Goal: Information Seeking & Learning: Learn about a topic

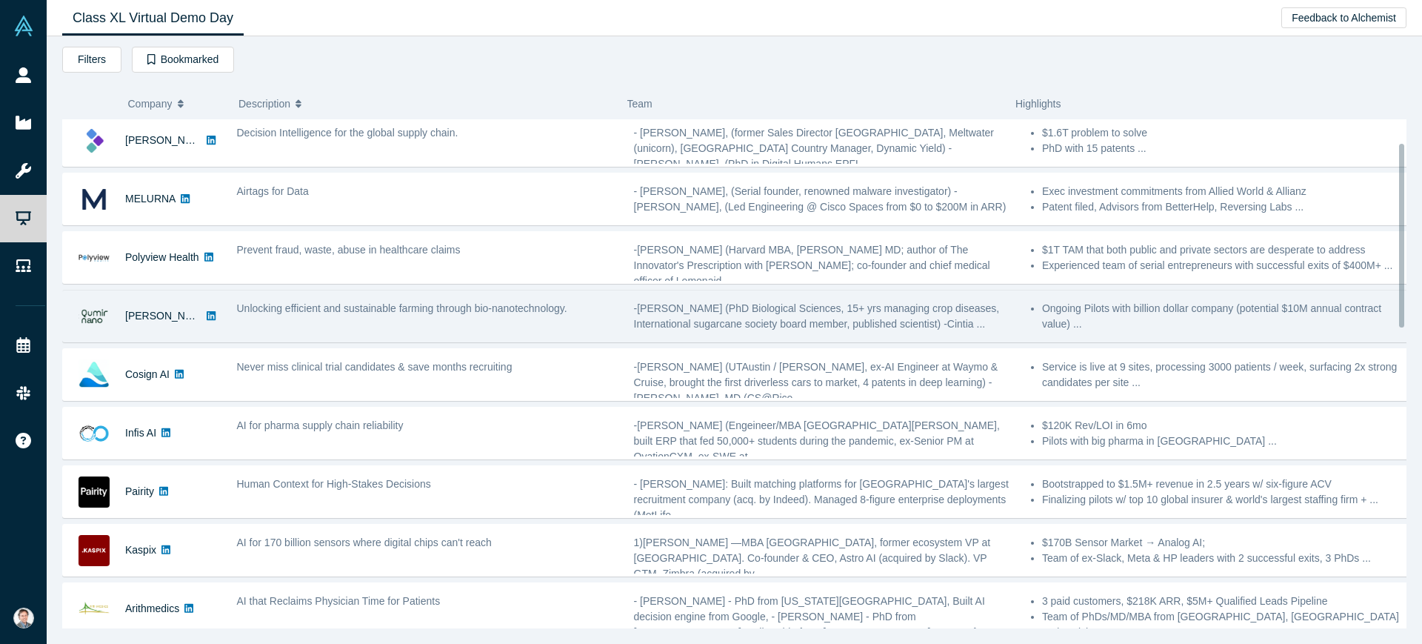
scroll to position [185, 0]
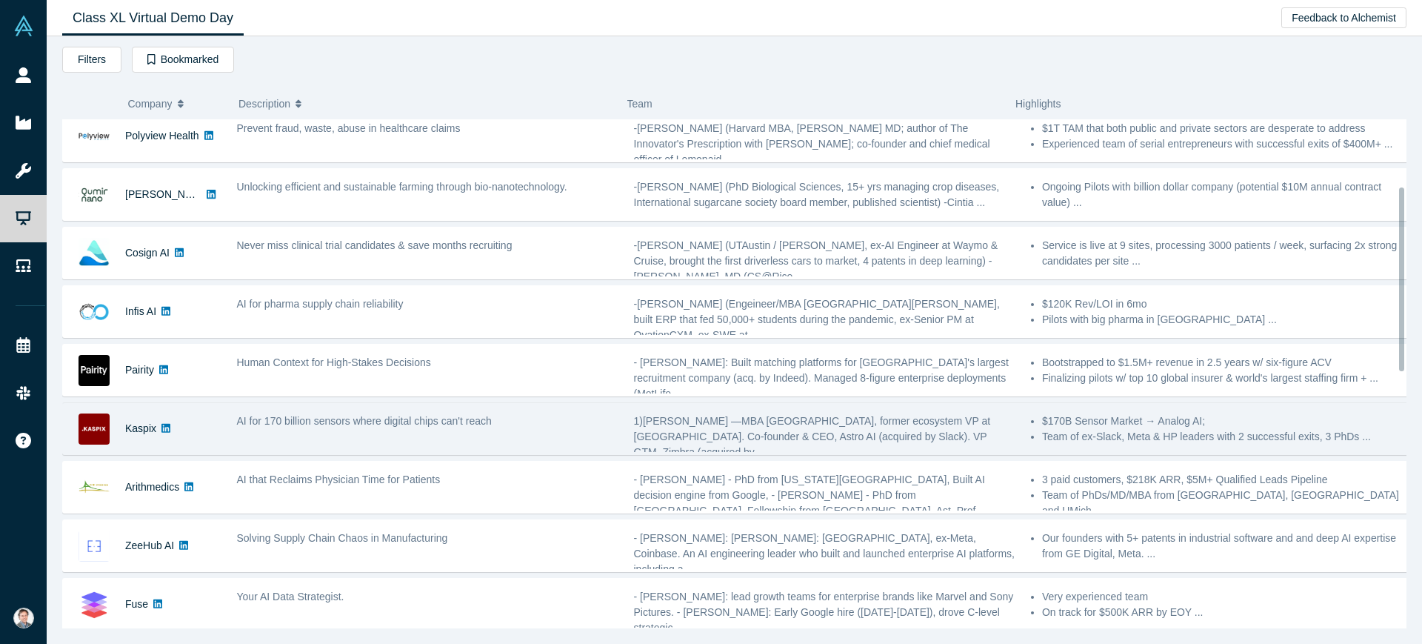
click at [445, 432] on div "AI for 170 billion sensors where digital chips can't reach" at bounding box center [427, 428] width 397 height 47
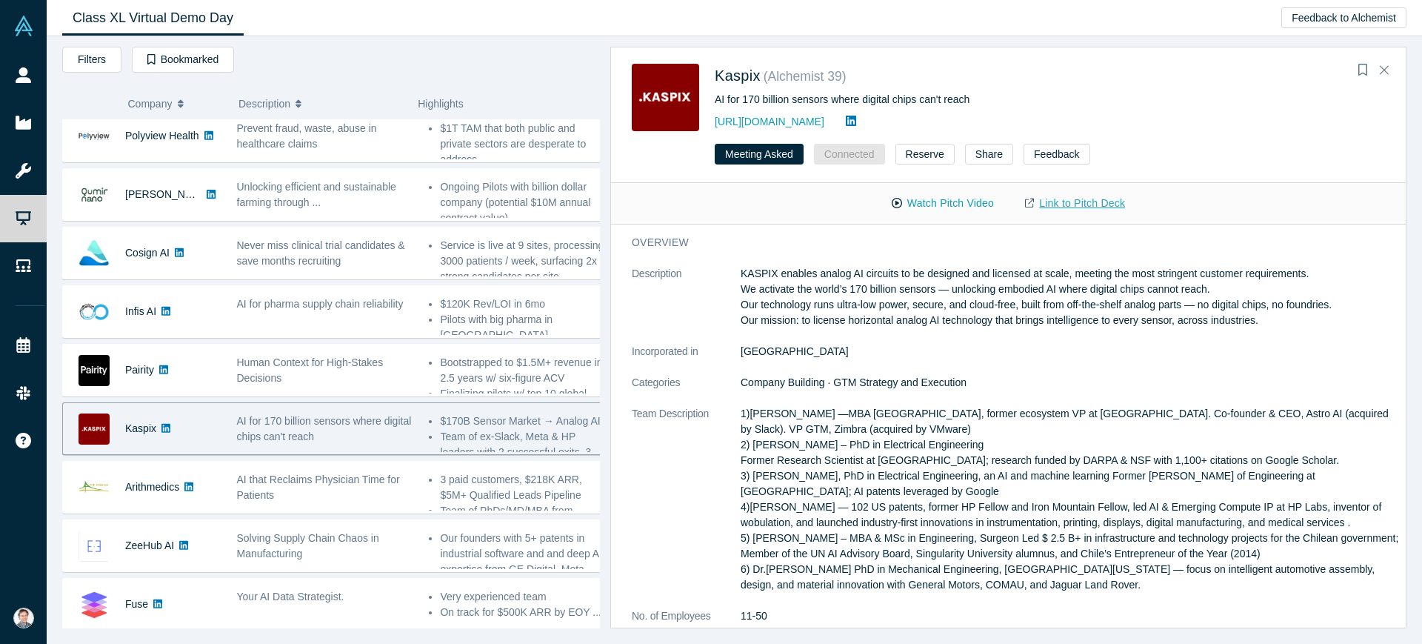
click at [1055, 203] on link "Link to Pitch Deck" at bounding box center [1074, 203] width 131 height 26
